Goal: Information Seeking & Learning: Learn about a topic

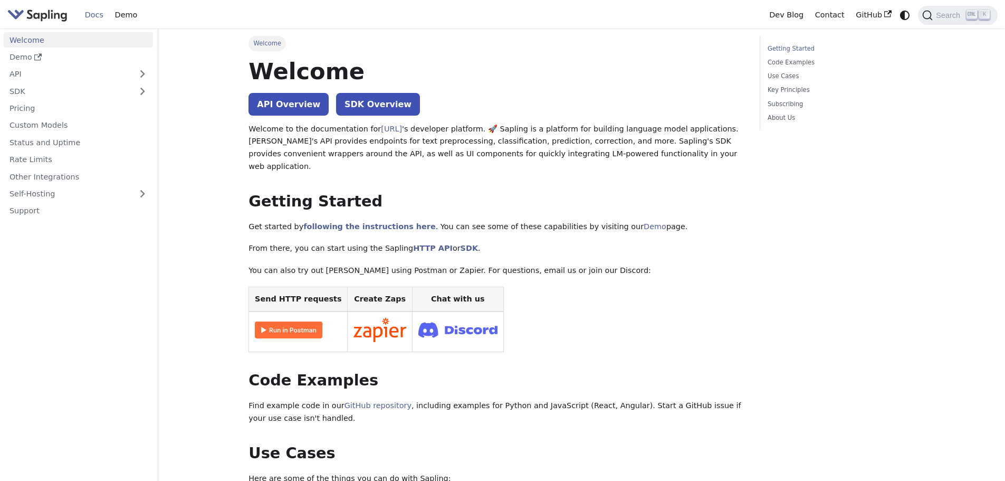
drag, startPoint x: 876, startPoint y: 2, endPoint x: 698, endPoint y: 327, distance: 370.9
click at [698, 327] on table "Send HTTP requests Create Zaps Chat with us" at bounding box center [497, 319] width 496 height 65
